Goal: Task Accomplishment & Management: Manage account settings

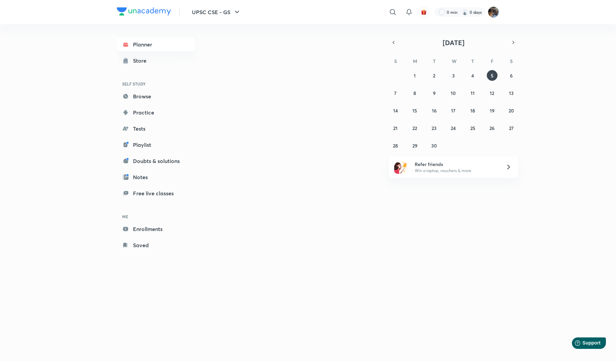
click at [494, 14] on img at bounding box center [492, 11] width 11 height 11
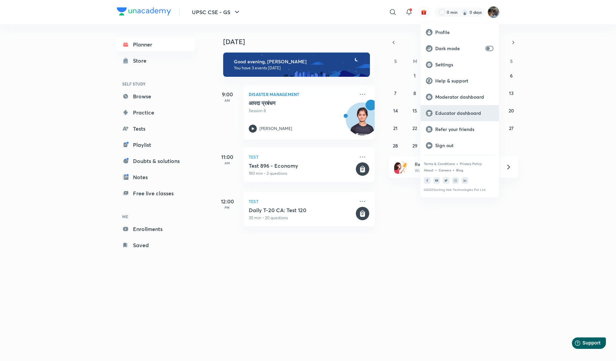
click at [442, 117] on div "Educator dashboard" at bounding box center [459, 113] width 78 height 16
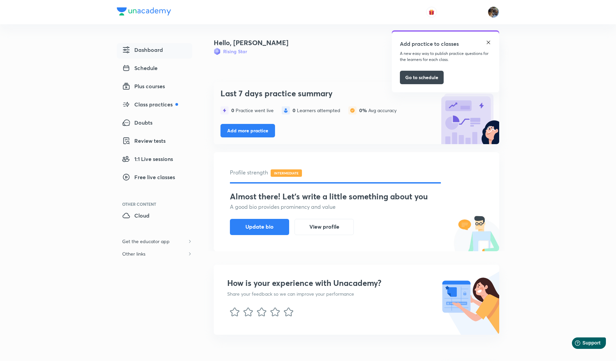
click at [488, 43] on img at bounding box center [487, 42] width 5 height 5
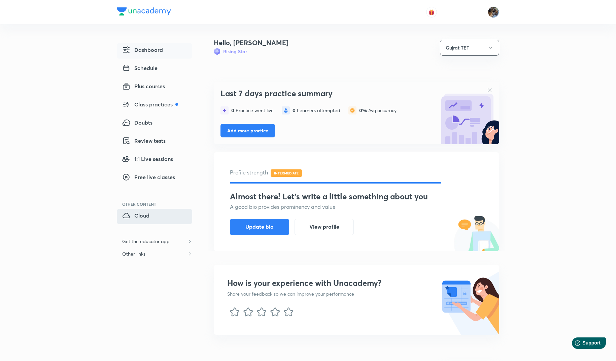
click at [133, 216] on span "Cloud" at bounding box center [135, 215] width 27 height 8
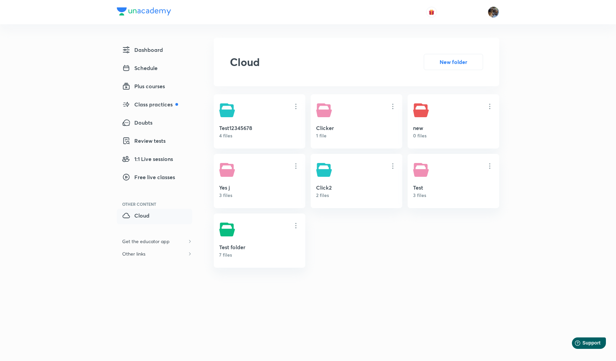
click at [322, 116] on icon at bounding box center [323, 113] width 15 height 8
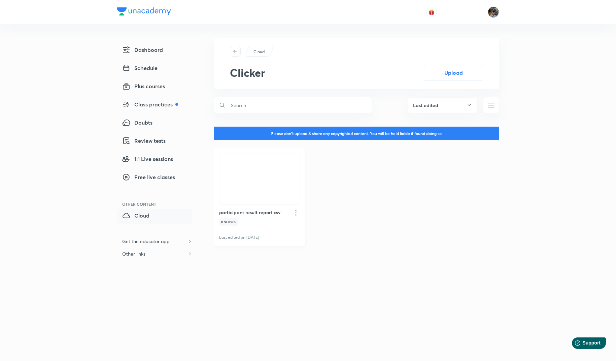
click at [294, 214] on icon at bounding box center [296, 213] width 8 height 8
click at [237, 255] on p "Delete" at bounding box center [238, 254] width 14 height 7
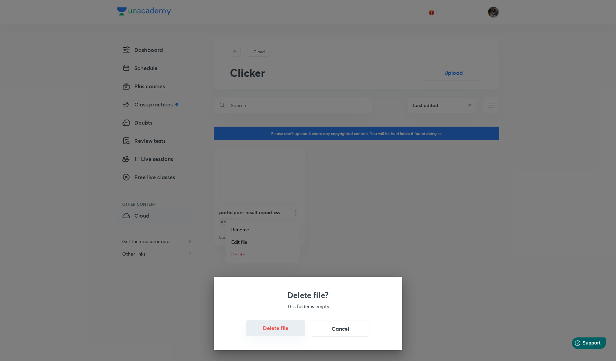
click at [272, 330] on button "Delete file" at bounding box center [275, 328] width 59 height 16
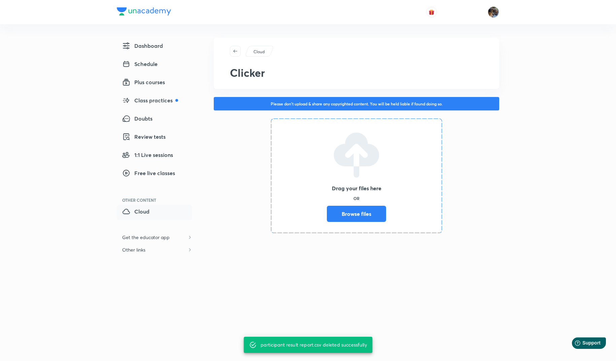
click at [349, 218] on label "Browse files" at bounding box center [356, 214] width 59 height 16
click at [327, 218] on input "Browse files" at bounding box center [327, 214] width 0 height 16
